Goal: Transaction & Acquisition: Download file/media

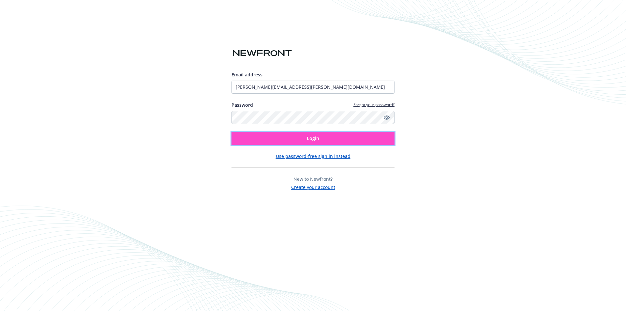
click at [329, 137] on button "Login" at bounding box center [312, 138] width 163 height 13
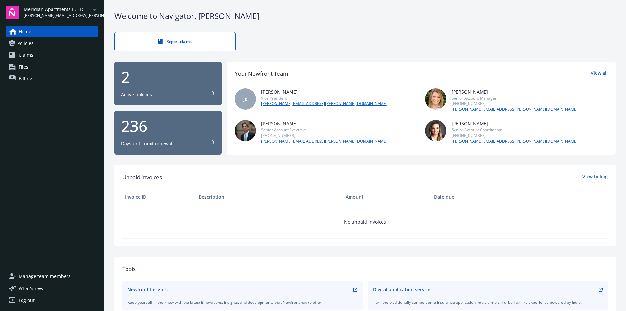
click at [95, 10] on icon "arrowDropDown" at bounding box center [94, 10] width 3 height 2
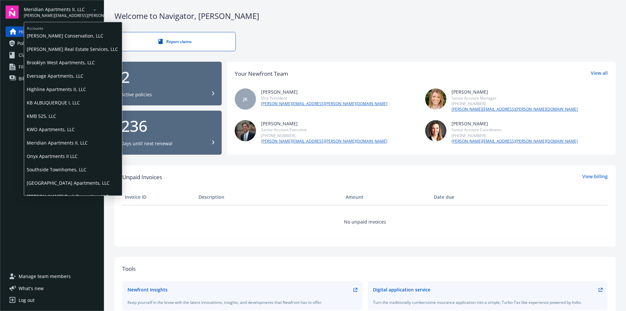
scroll to position [51, 0]
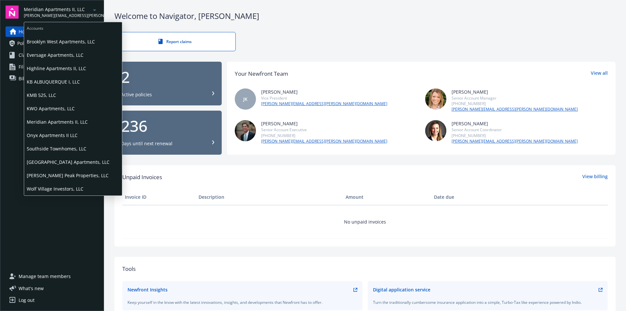
click at [69, 187] on span "Wolf Village Investors, LLC" at bounding box center [73, 188] width 93 height 13
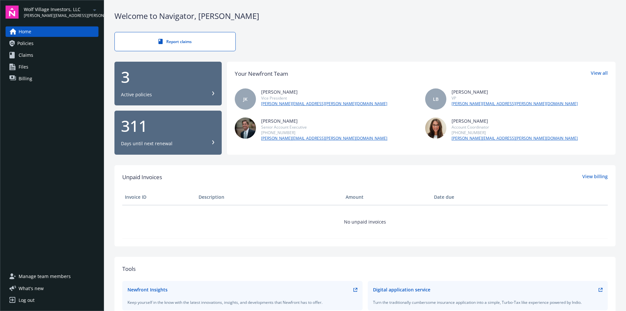
click at [178, 86] on div "3 Active policies" at bounding box center [168, 83] width 94 height 29
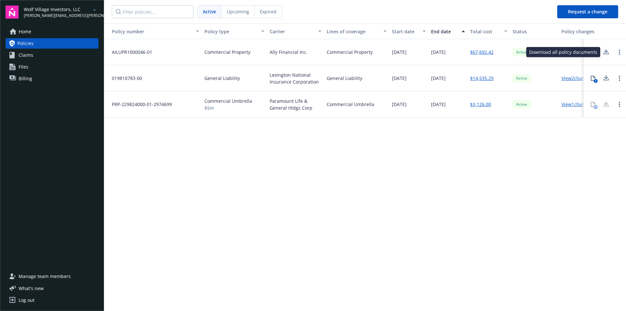
click at [603, 53] on icon at bounding box center [605, 53] width 5 height 2
click at [607, 78] on icon at bounding box center [606, 77] width 4 height 4
